Goal: Transaction & Acquisition: Subscribe to service/newsletter

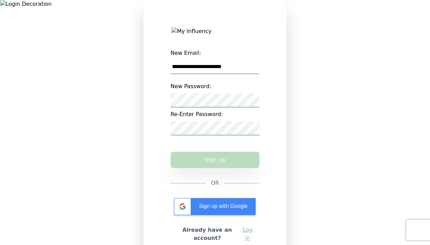
type input "**********"
click at [215, 168] on button "Sign up" at bounding box center [215, 160] width 89 height 16
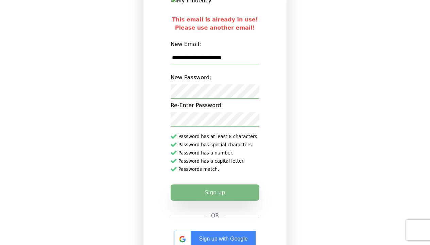
scroll to position [29, 0]
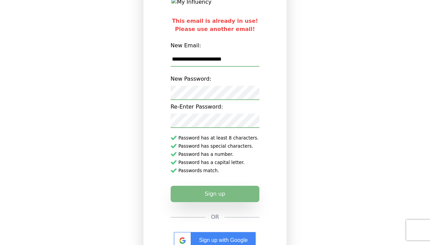
drag, startPoint x: 171, startPoint y: 64, endPoint x: 259, endPoint y: 63, distance: 87.7
click at [259, 63] on input "**********" at bounding box center [215, 59] width 89 height 14
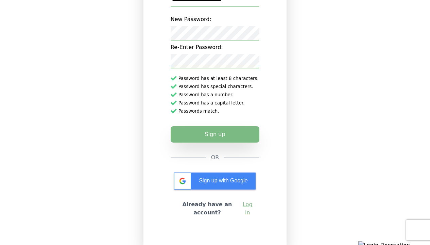
scroll to position [97, 0]
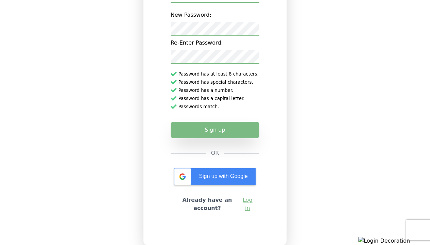
click at [249, 204] on link "Log in" at bounding box center [247, 204] width 13 height 16
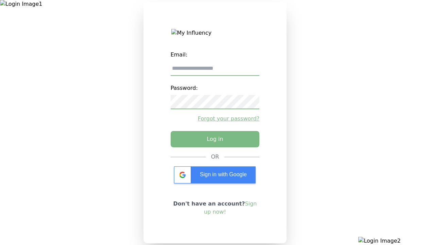
click at [206, 67] on input "email" at bounding box center [215, 69] width 89 height 14
paste input "**********"
type input "**********"
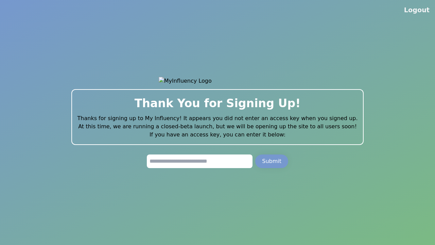
click at [193, 167] on input "text" at bounding box center [200, 161] width 106 height 14
type input "**********"
click at [278, 165] on div "Submit" at bounding box center [271, 161] width 19 height 8
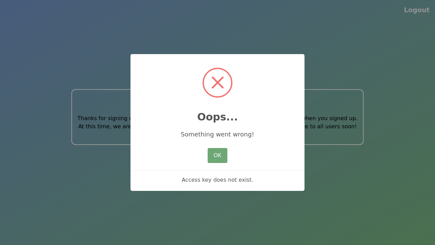
click at [219, 159] on button "OK" at bounding box center [218, 155] width 20 height 15
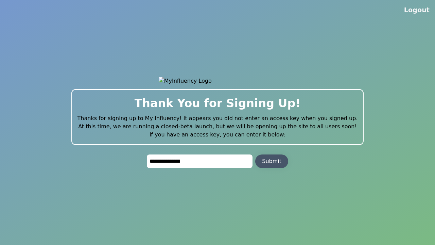
click at [273, 159] on button "Submit" at bounding box center [271, 161] width 33 height 14
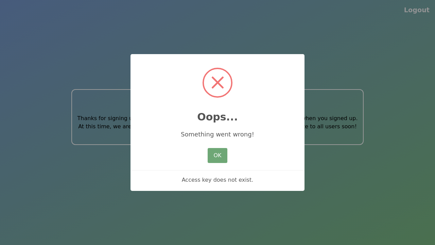
click at [218, 149] on button "OK" at bounding box center [218, 155] width 20 height 15
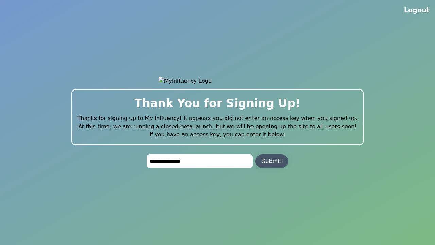
click at [269, 165] on div "Submit" at bounding box center [271, 161] width 19 height 8
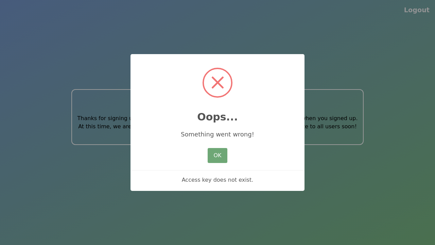
click at [226, 152] on button "OK" at bounding box center [218, 155] width 20 height 15
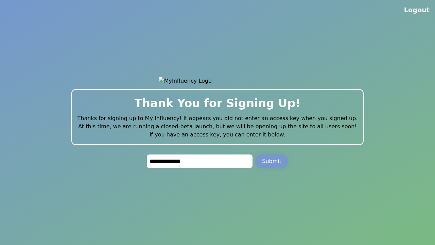
drag, startPoint x: 226, startPoint y: 168, endPoint x: 215, endPoint y: 167, distance: 11.6
click at [215, 167] on input "**********" at bounding box center [200, 161] width 106 height 14
click at [268, 165] on div "Submit" at bounding box center [271, 161] width 19 height 8
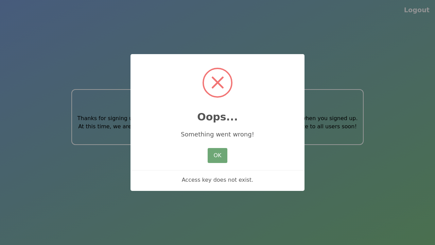
click at [225, 159] on button "OK" at bounding box center [218, 155] width 20 height 15
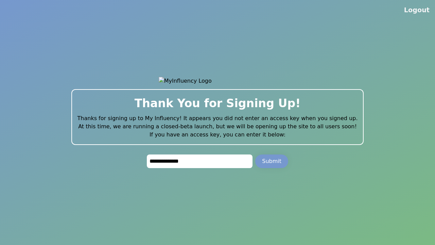
click at [231, 168] on input "**********" at bounding box center [200, 161] width 106 height 14
type input "**********"
click at [271, 168] on button "Submit" at bounding box center [271, 161] width 33 height 14
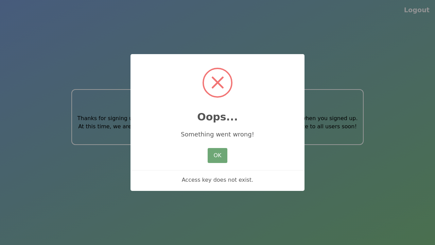
click at [219, 150] on button "OK" at bounding box center [218, 155] width 20 height 15
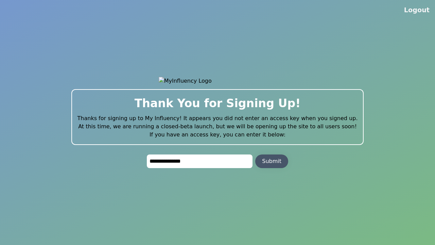
click at [273, 165] on div "Submit" at bounding box center [271, 161] width 19 height 8
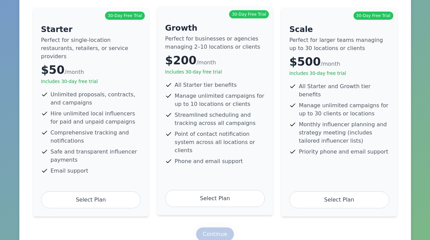
scroll to position [78, 0]
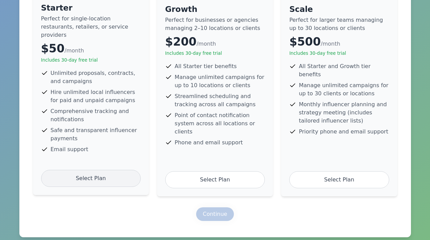
click at [126, 170] on div "Select Plan" at bounding box center [91, 178] width 100 height 17
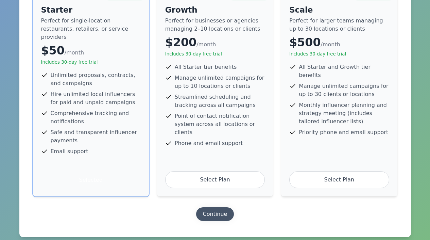
click at [217, 207] on button "Continue" at bounding box center [215, 214] width 38 height 14
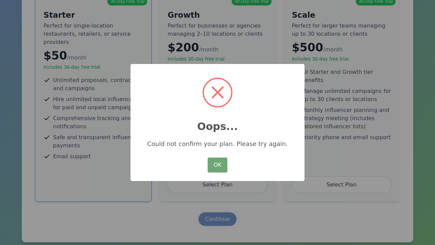
click at [222, 170] on button "OK" at bounding box center [218, 164] width 20 height 15
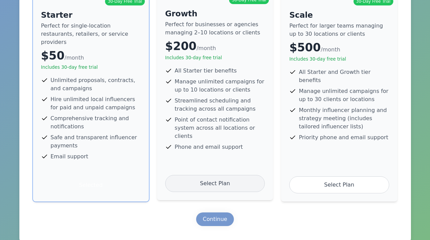
click at [209, 179] on div "Select Plan" at bounding box center [215, 183] width 100 height 17
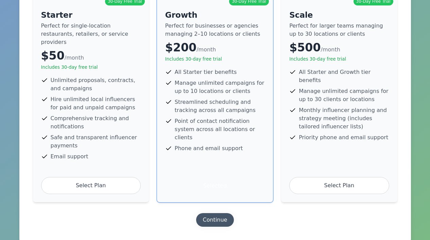
click at [216, 216] on div "Continue" at bounding box center [215, 220] width 24 height 8
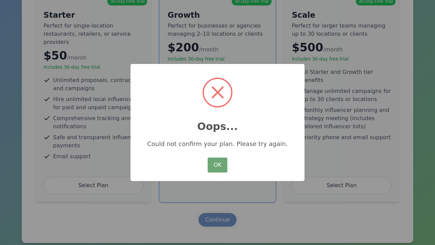
click at [218, 159] on button "OK" at bounding box center [218, 164] width 20 height 15
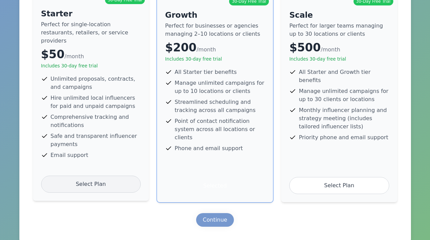
click at [102, 178] on div "Select Plan" at bounding box center [91, 183] width 100 height 17
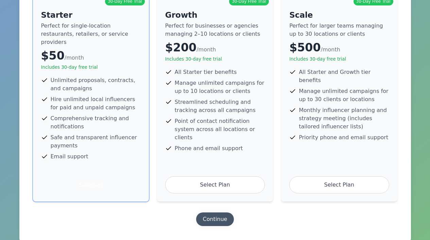
click at [227, 215] on div "Continue" at bounding box center [215, 219] width 24 height 8
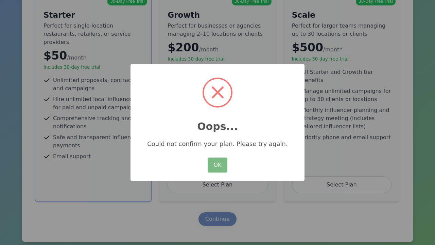
drag, startPoint x: 220, startPoint y: 165, endPoint x: 239, endPoint y: 161, distance: 20.1
click at [220, 165] on button "OK" at bounding box center [218, 164] width 20 height 15
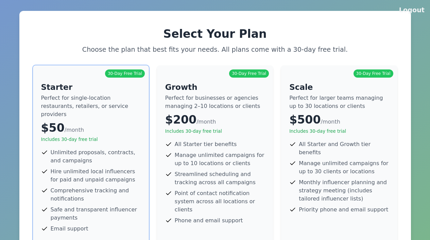
scroll to position [0, 5]
click at [408, 12] on button "Logout" at bounding box center [411, 10] width 25 height 10
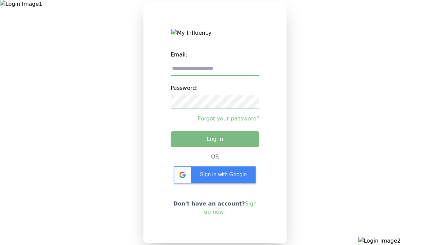
click at [203, 69] on input "email" at bounding box center [215, 69] width 89 height 14
paste input "**********"
type input "**********"
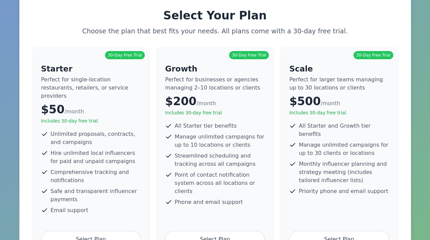
scroll to position [78, 0]
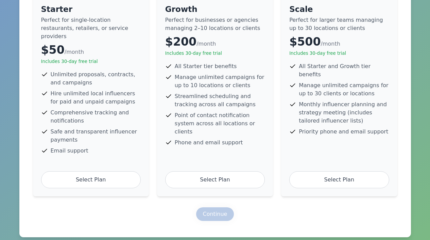
click at [277, 129] on div "30-Day Free Trial Starter Perfect for single-location restaurants, retailers, o…" at bounding box center [215, 91] width 364 height 209
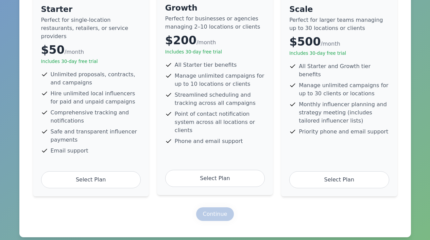
click at [253, 137] on li "Phone and email support" at bounding box center [215, 141] width 100 height 8
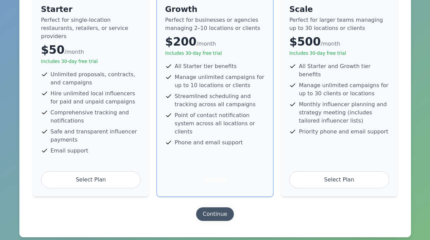
click at [226, 210] on div "Continue" at bounding box center [215, 214] width 24 height 8
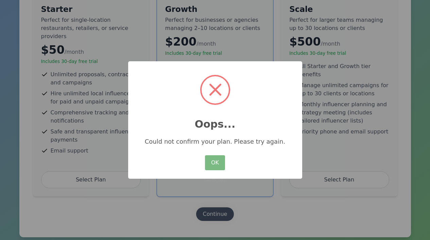
scroll to position [73, 0]
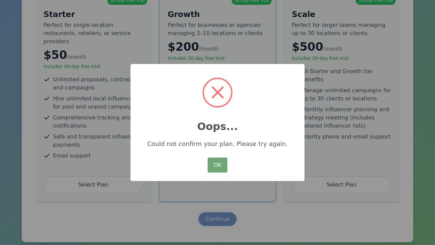
click at [222, 168] on button "OK" at bounding box center [218, 164] width 20 height 15
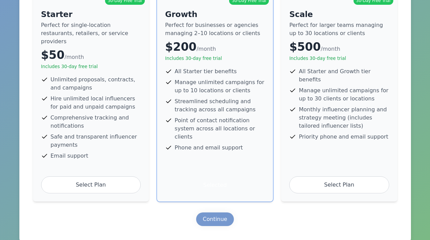
click at [346, 155] on div "30-Day Free Trial Scale Perfect for larger teams managing up to 30 locations or…" at bounding box center [339, 97] width 116 height 209
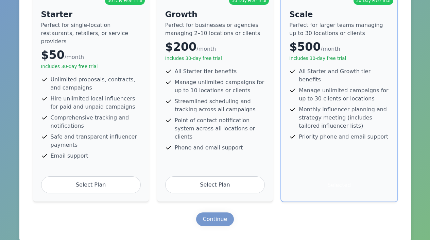
drag, startPoint x: 203, startPoint y: 220, endPoint x: 222, endPoint y: 208, distance: 22.3
click at [204, 220] on div "Select Your Plan Choose the plan that best fits your needs. All plans come with…" at bounding box center [215, 90] width 392 height 304
click at [222, 215] on div "Continue" at bounding box center [215, 219] width 24 height 8
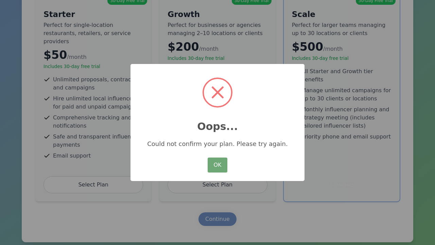
click at [224, 166] on button "OK" at bounding box center [218, 164] width 20 height 15
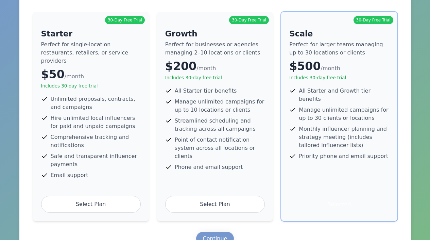
scroll to position [0, 0]
